Goal: Task Accomplishment & Management: Manage account settings

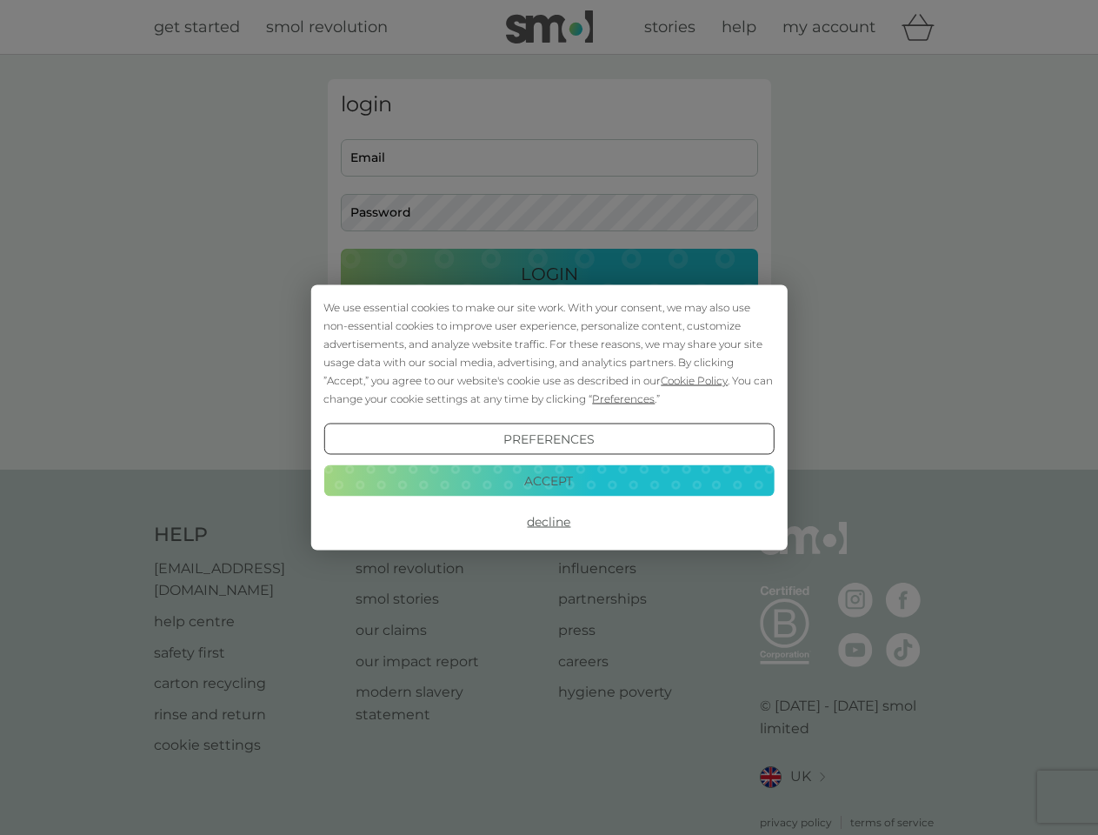
click at [695, 380] on span "Cookie Policy" at bounding box center [694, 380] width 67 height 13
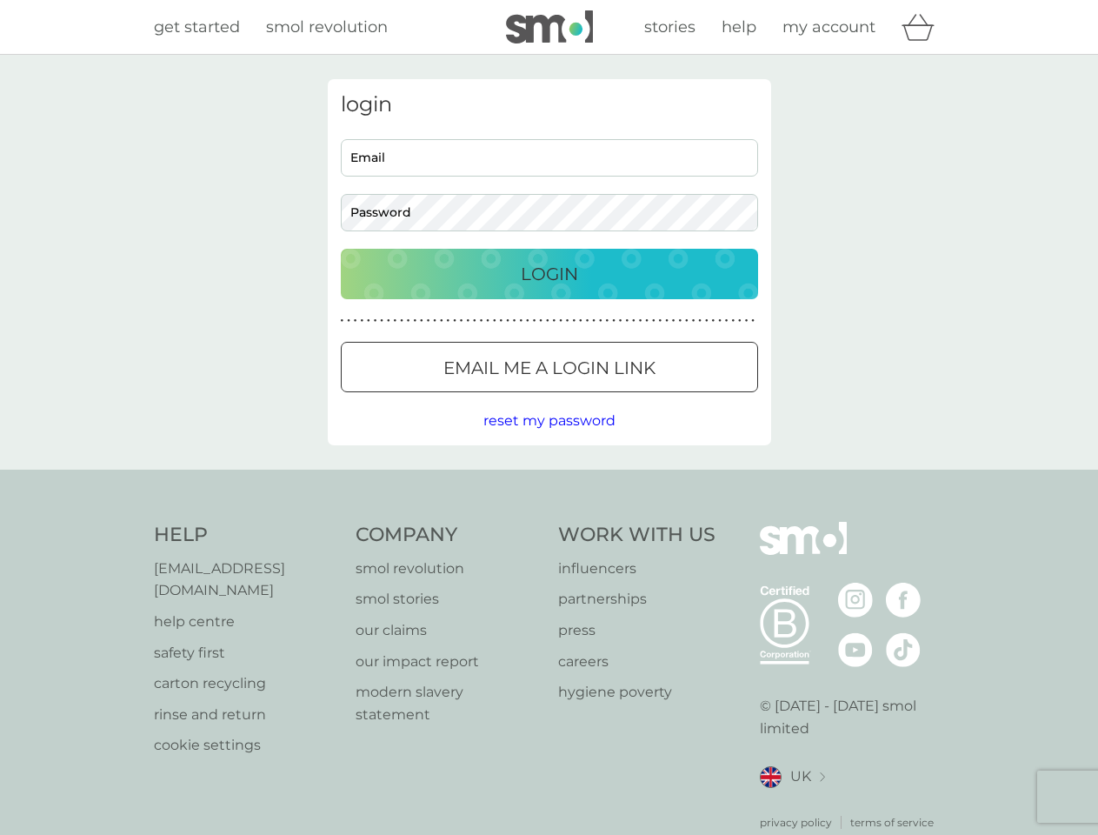
click at [622, 398] on div "login Email Password Login ● ● ● ● ● ● ● ● ● ● ● ● ● ● ● ● ● ● ● ● ● ● ● ● ● ● …" at bounding box center [549, 262] width 443 height 366
click at [549, 439] on div "login Email Password Login ● ● ● ● ● ● ● ● ● ● ● ● ● ● ● ● ● ● ● ● ● ● ● ● ● ● …" at bounding box center [549, 262] width 443 height 366
click at [549, 522] on div "Help [EMAIL_ADDRESS][DOMAIN_NAME] help centre safety first carton recycling rin…" at bounding box center [549, 676] width 791 height 309
click at [549, 480] on div "Help [EMAIL_ADDRESS][DOMAIN_NAME] help centre safety first carton recycling rin…" at bounding box center [549, 675] width 1098 height 413
